Goal: Navigation & Orientation: Find specific page/section

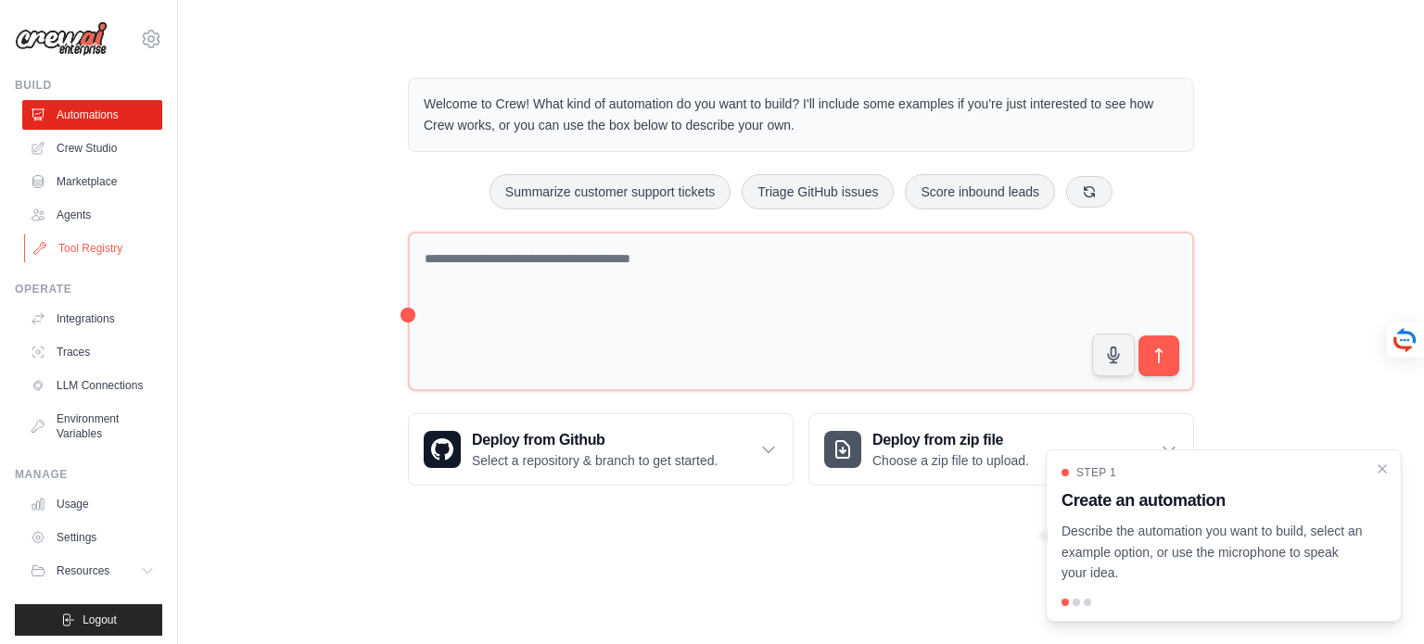
click at [83, 243] on link "Tool Registry" at bounding box center [94, 249] width 140 height 30
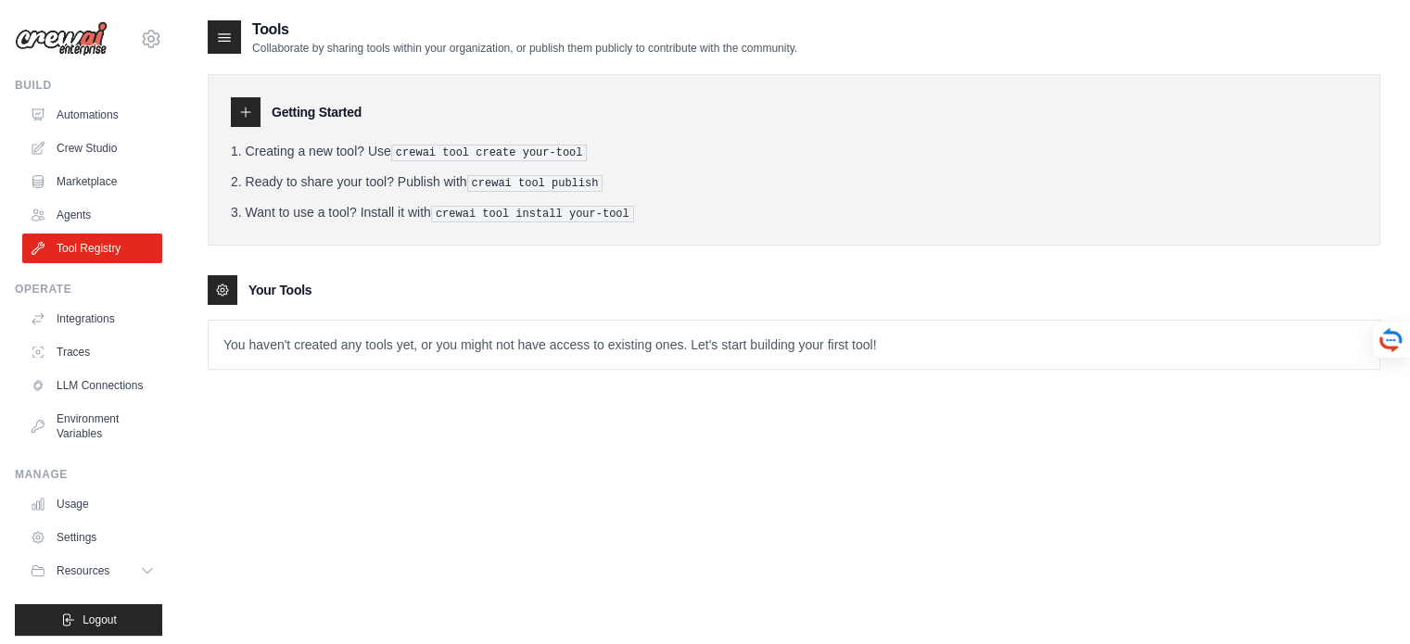
click at [248, 110] on icon at bounding box center [245, 112] width 15 height 15
click at [223, 37] on icon at bounding box center [225, 37] width 12 height 7
click at [219, 285] on icon at bounding box center [222, 290] width 15 height 15
click at [291, 350] on p "You haven't created any tools yet, or you might not have access to existing one…" at bounding box center [794, 345] width 1171 height 48
drag, startPoint x: 1331, startPoint y: 337, endPoint x: 1220, endPoint y: 330, distance: 111.5
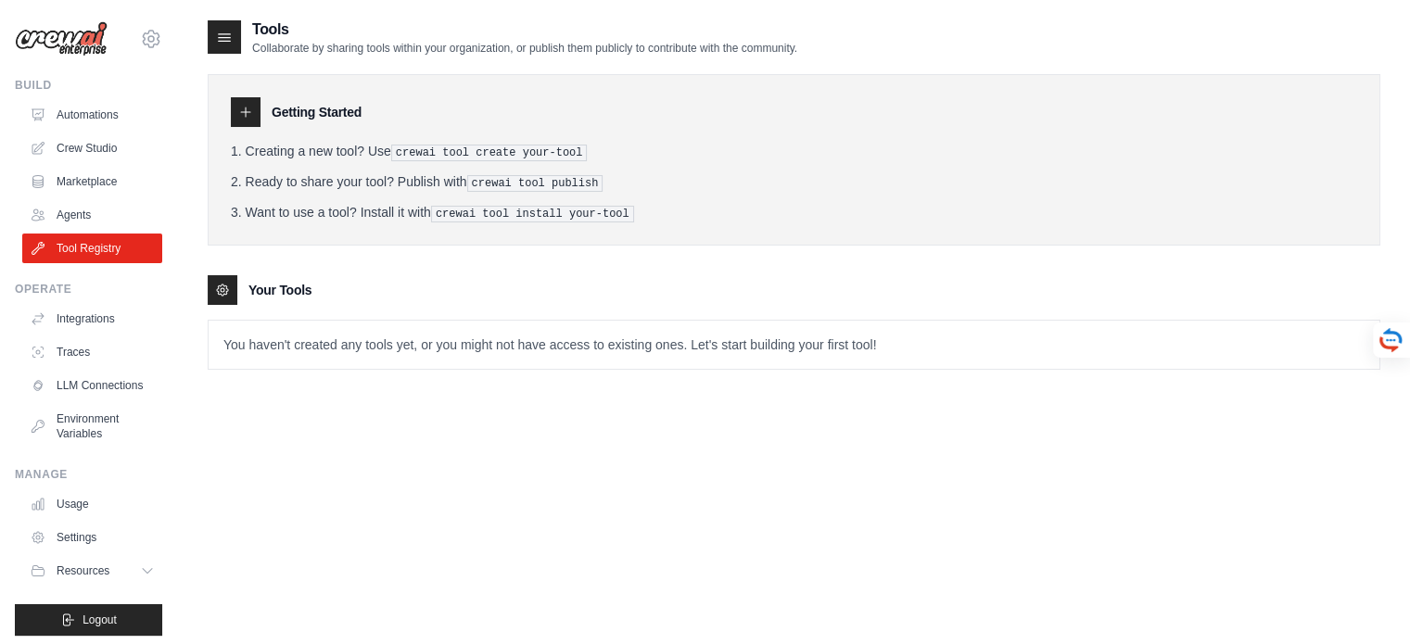
click at [1330, 337] on p "You haven't created any tools yet, or you might not have access to existing one…" at bounding box center [794, 345] width 1171 height 48
drag, startPoint x: 523, startPoint y: 337, endPoint x: 451, endPoint y: 337, distance: 72.3
click at [451, 337] on p "You haven't created any tools yet, or you might not have access to existing one…" at bounding box center [794, 345] width 1171 height 48
drag, startPoint x: 923, startPoint y: 337, endPoint x: 672, endPoint y: 333, distance: 251.3
click at [672, 333] on p "You haven't created any tools yet, or you might not have access to existing one…" at bounding box center [794, 345] width 1171 height 48
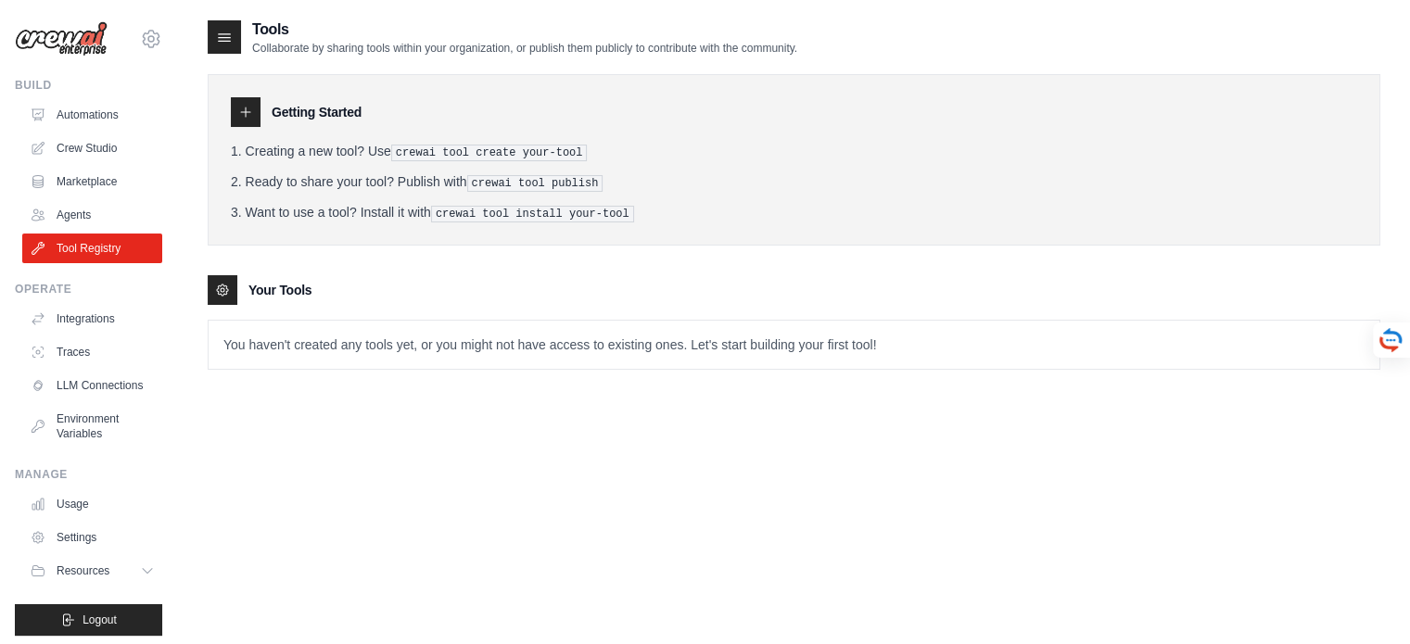
click at [245, 110] on icon at bounding box center [245, 112] width 15 height 15
drag, startPoint x: 401, startPoint y: 148, endPoint x: 576, endPoint y: 151, distance: 175.3
click at [576, 151] on li "Creating a new tool? Use crewai tool create your-tool" at bounding box center [794, 151] width 1127 height 19
click at [89, 125] on link "Automations" at bounding box center [94, 115] width 140 height 30
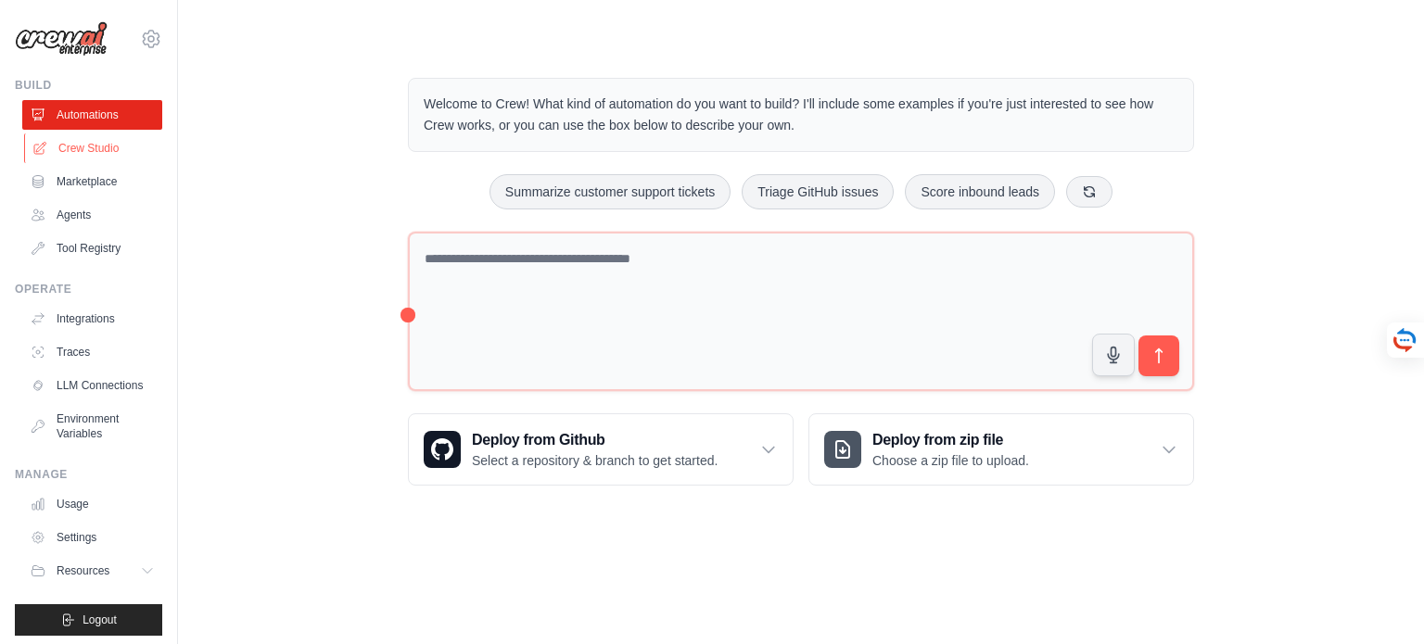
click at [89, 150] on link "Crew Studio" at bounding box center [94, 149] width 140 height 30
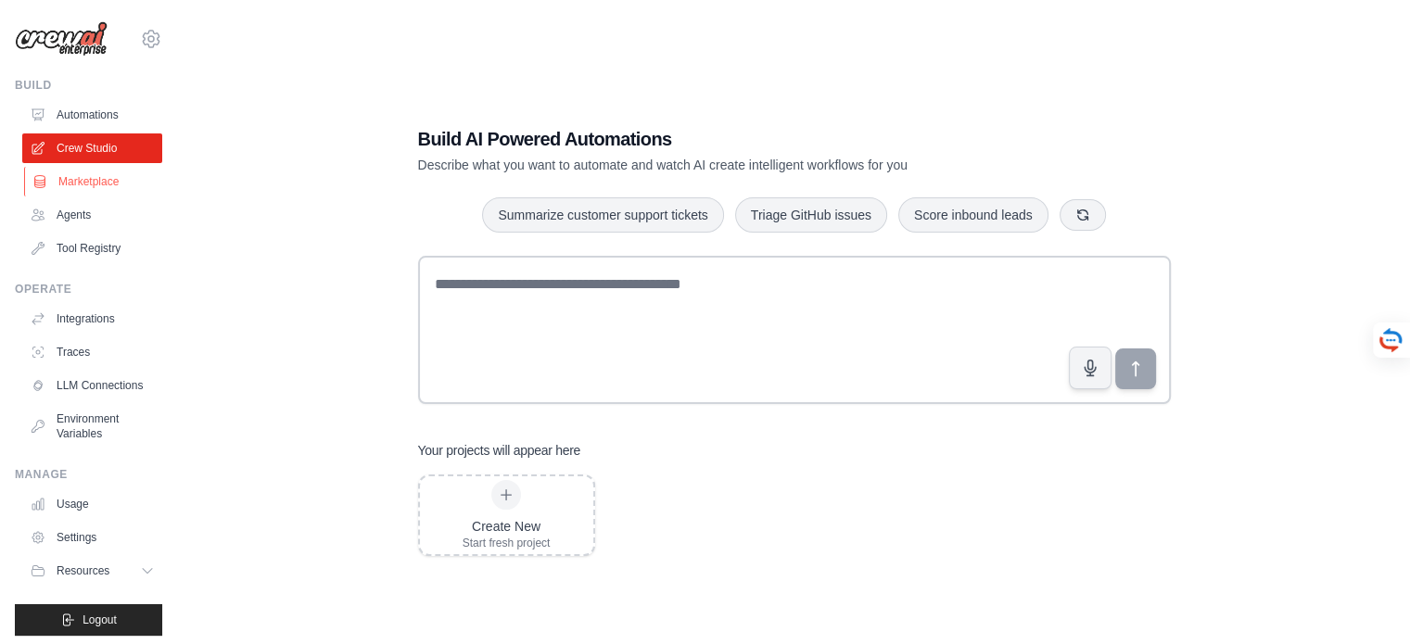
click at [94, 181] on link "Marketplace" at bounding box center [94, 182] width 140 height 30
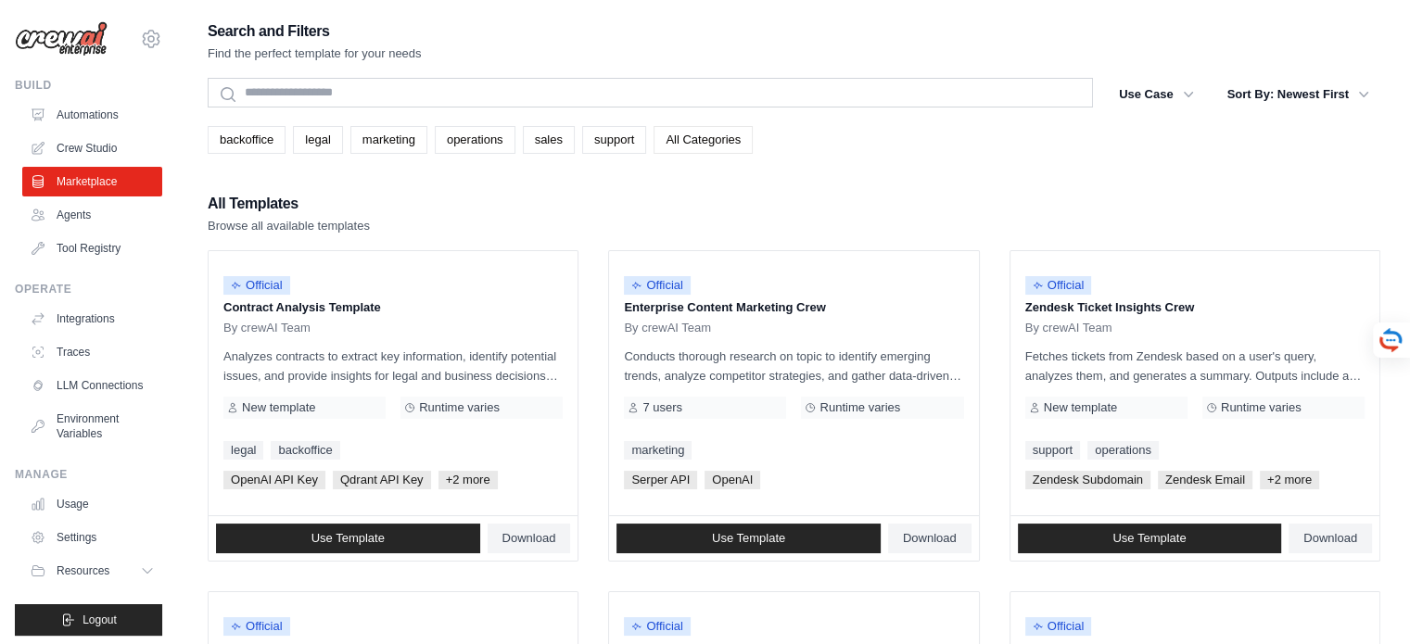
click at [723, 144] on link "All Categories" at bounding box center [703, 140] width 99 height 28
click at [1186, 92] on icon "button" at bounding box center [1188, 93] width 19 height 19
click at [1189, 85] on icon "button" at bounding box center [1188, 93] width 19 height 19
click at [1191, 96] on icon "button" at bounding box center [1188, 93] width 19 height 19
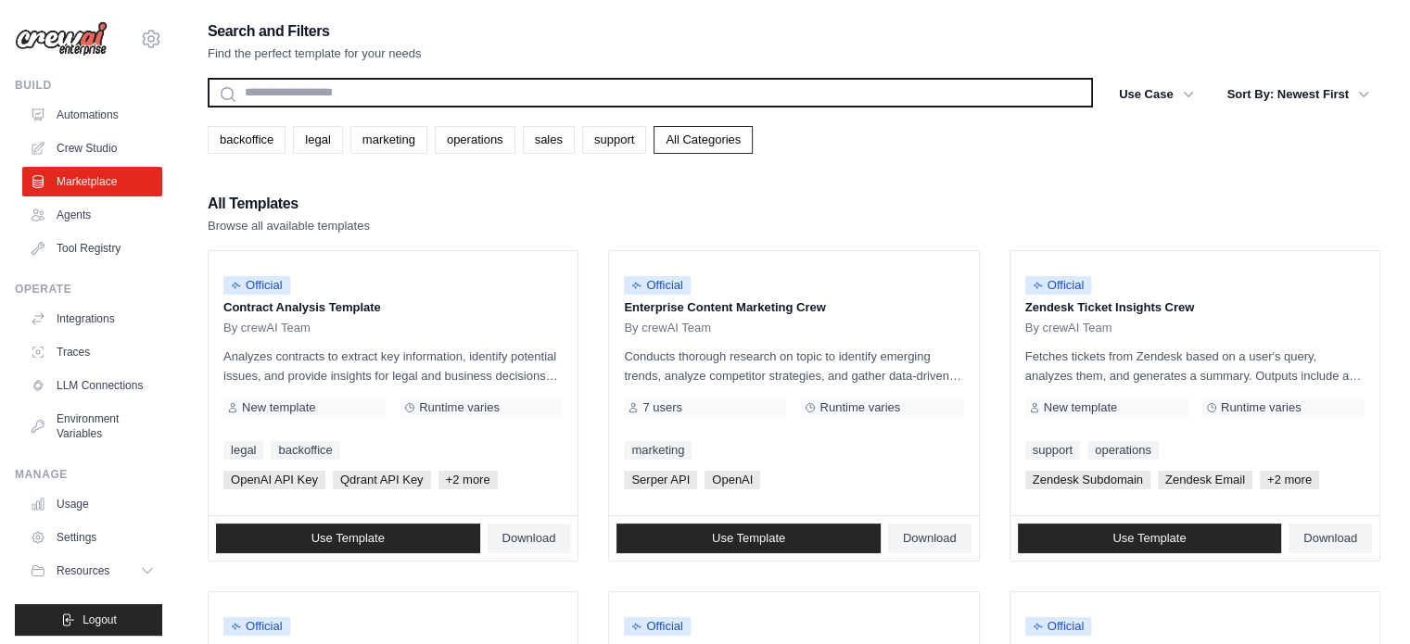
click at [297, 93] on input "text" at bounding box center [650, 93] width 885 height 30
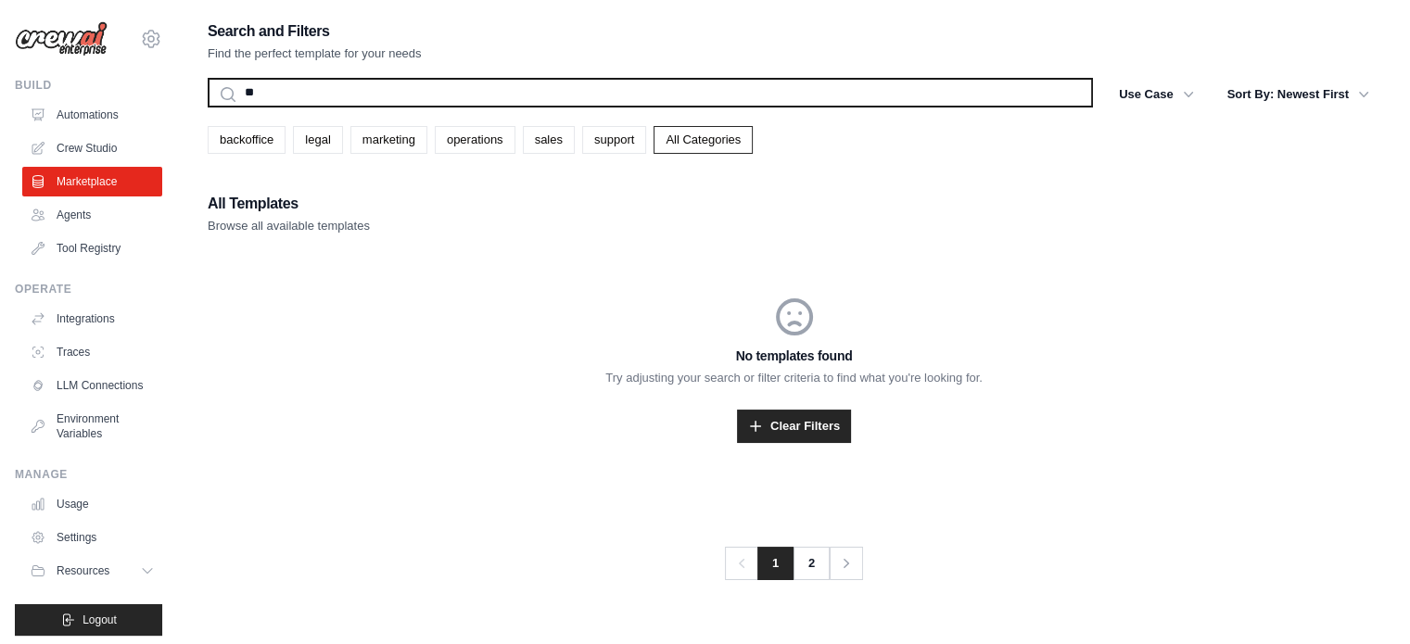
type input "*"
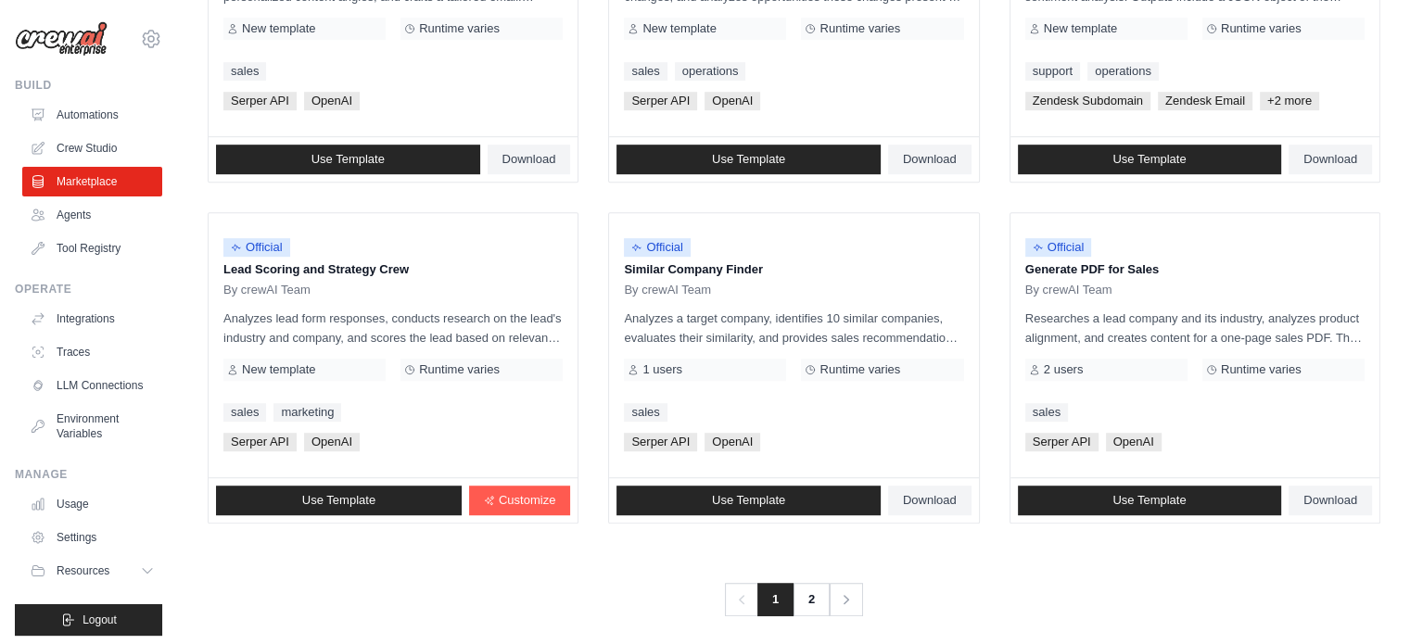
scroll to position [1071, 0]
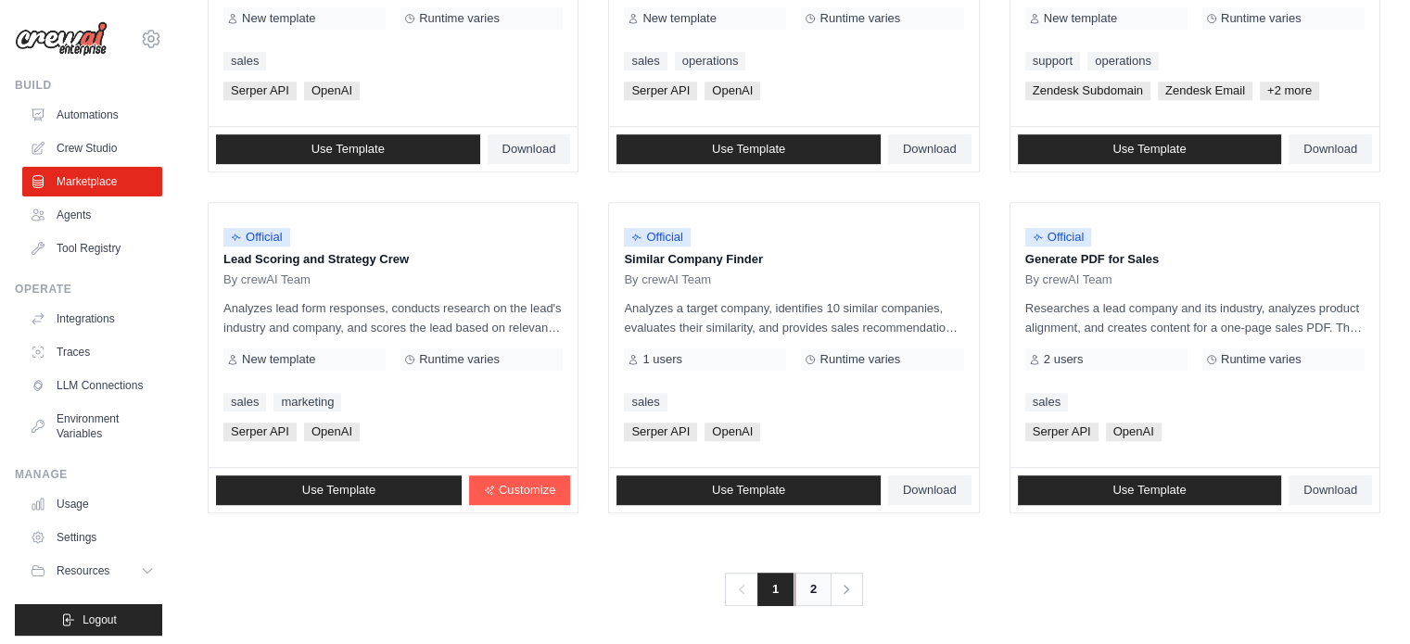
click at [815, 585] on link "2" at bounding box center [813, 589] width 37 height 33
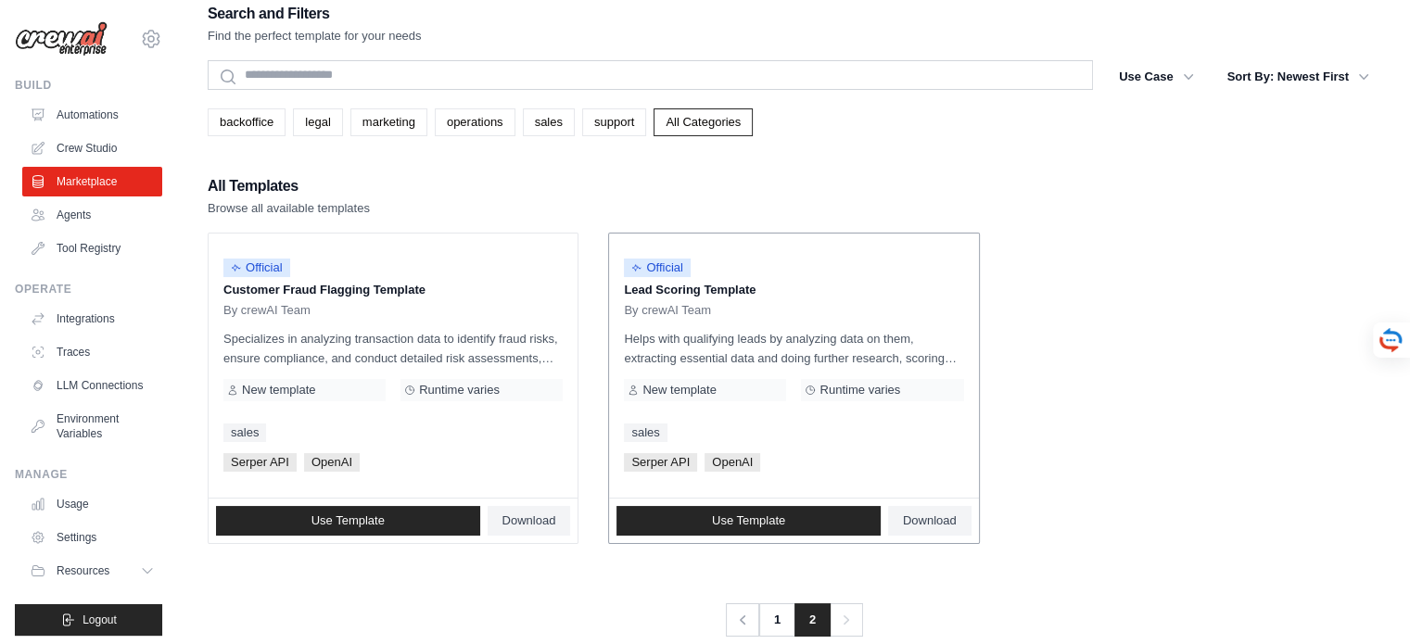
scroll to position [37, 0]
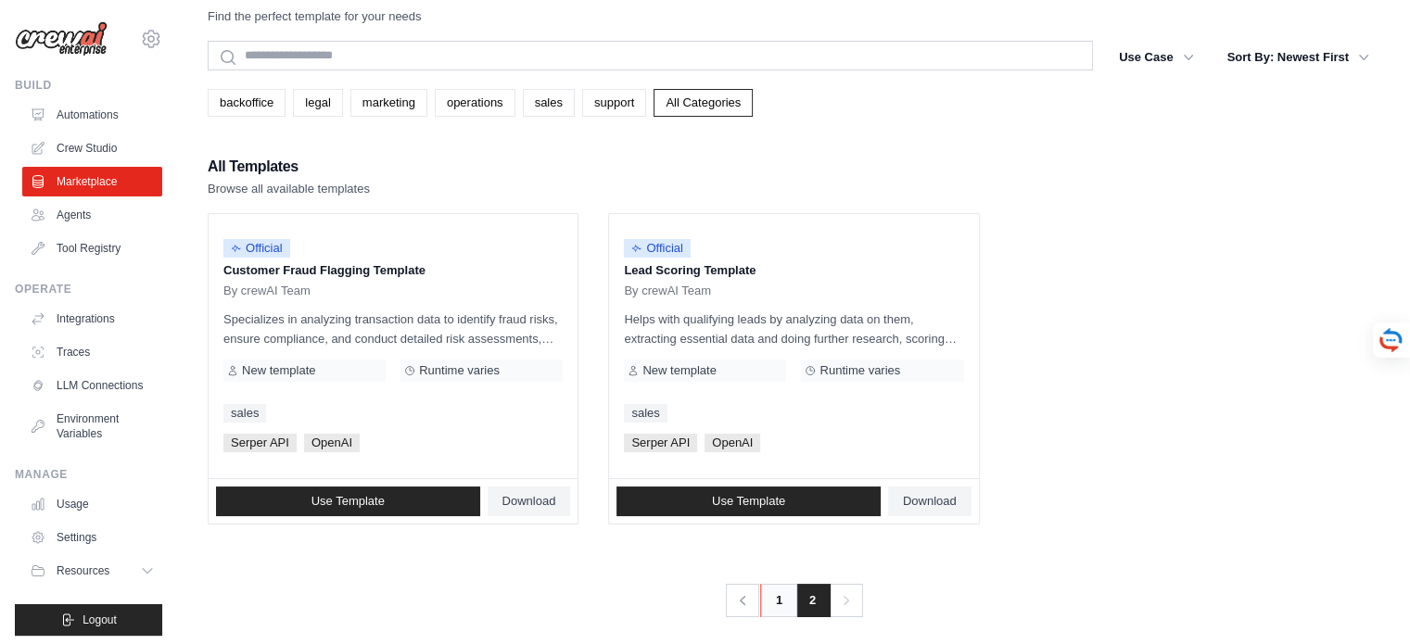
click at [775, 605] on link "1" at bounding box center [778, 600] width 37 height 33
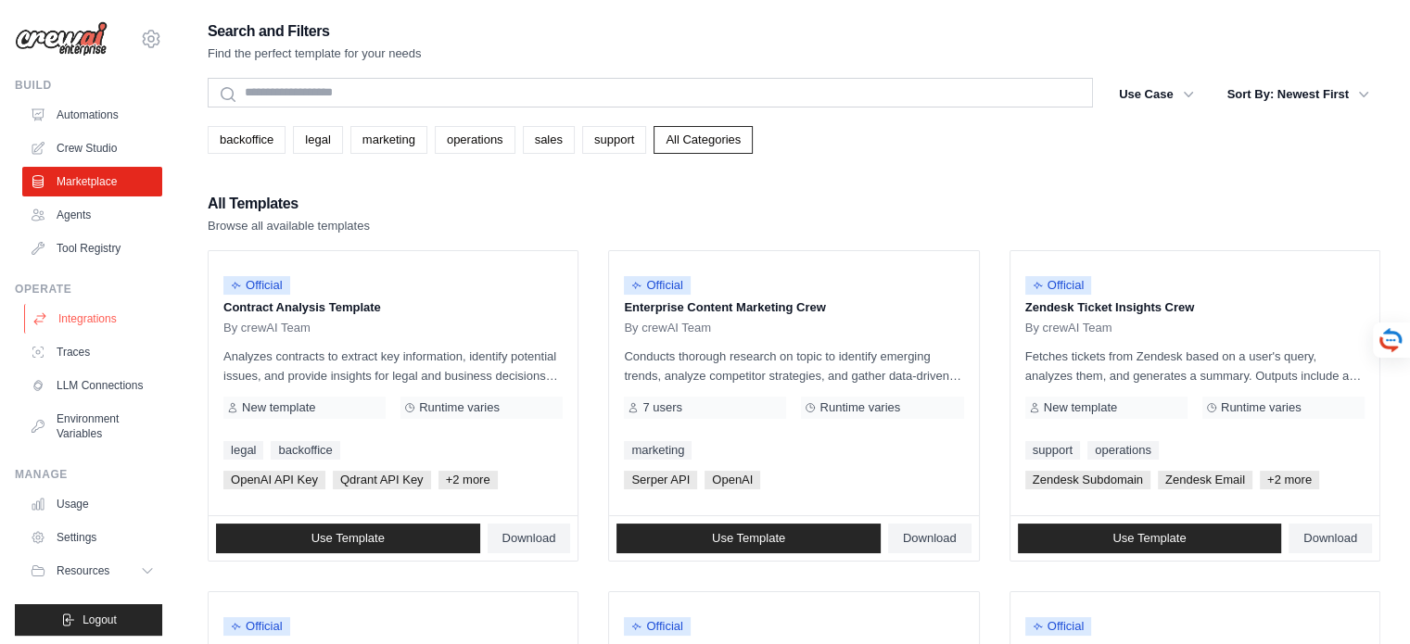
click at [97, 312] on link "Integrations" at bounding box center [94, 319] width 140 height 30
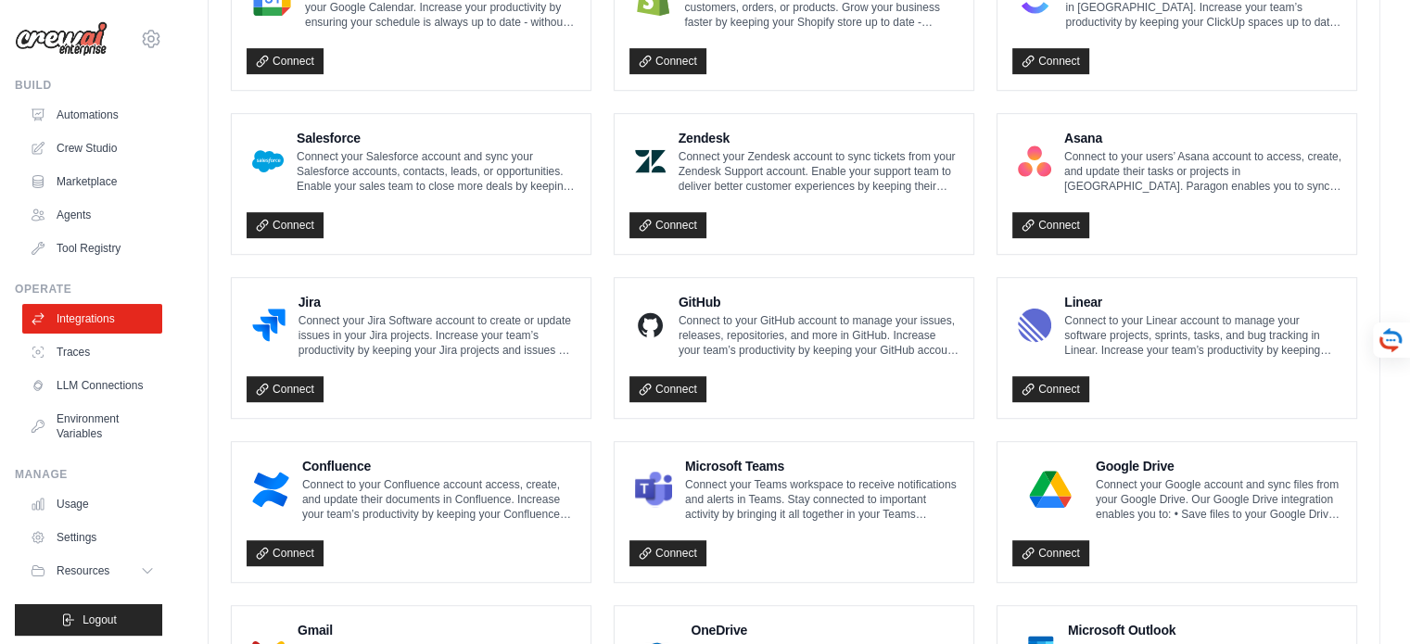
scroll to position [1020, 0]
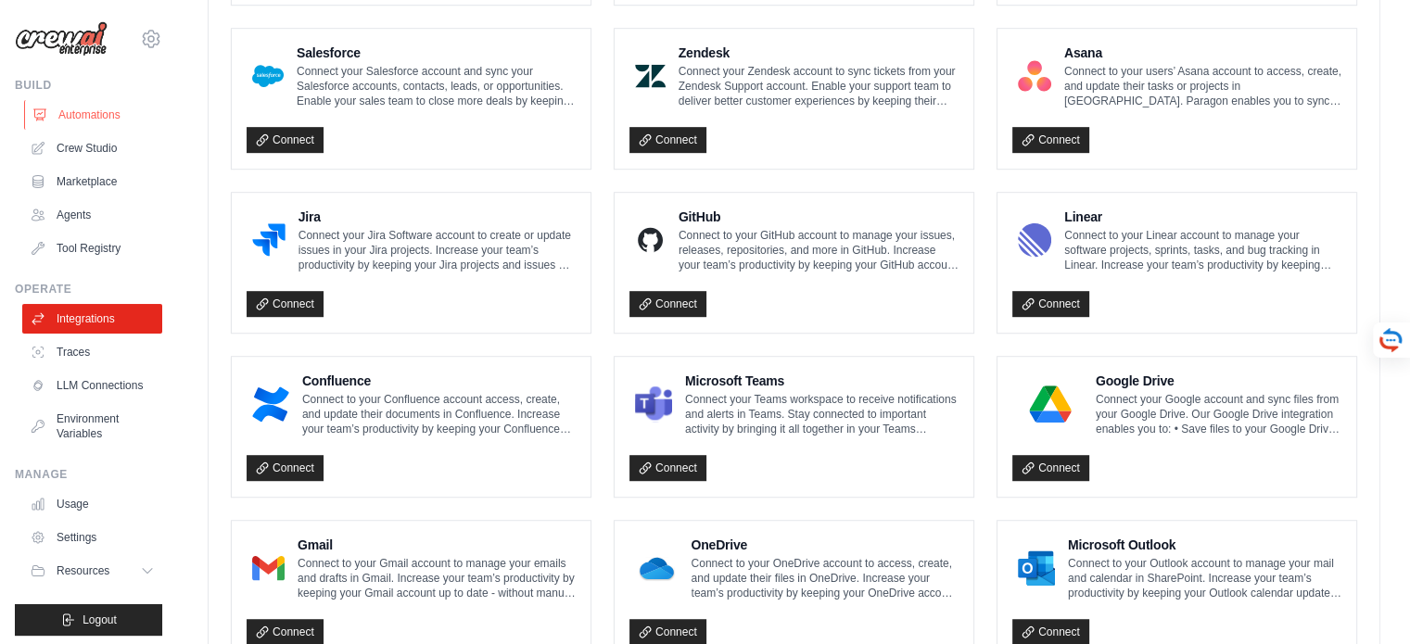
click at [93, 108] on link "Automations" at bounding box center [94, 115] width 140 height 30
